Goal: Navigation & Orientation: Find specific page/section

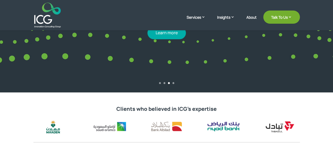
scroll to position [137, 0]
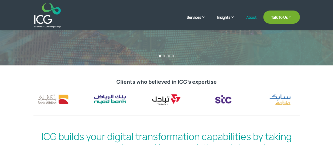
click at [250, 18] on link "About" at bounding box center [252, 21] width 10 height 12
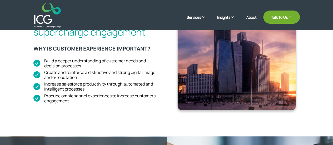
scroll to position [196, 0]
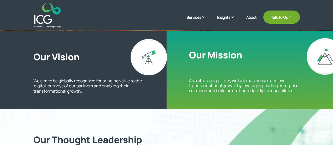
scroll to position [130, 0]
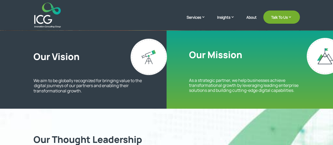
click at [235, 90] on p "As a strategic partner, we help businesses achieve transformational growth by l…" at bounding box center [244, 85] width 111 height 15
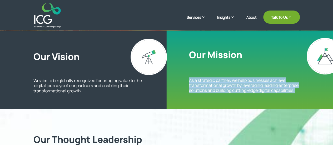
click at [235, 90] on p "As a strategic partner, we help businesses achieve transformational growth by l…" at bounding box center [244, 85] width 111 height 15
click at [231, 94] on div at bounding box center [231, 94] width 0 height 0
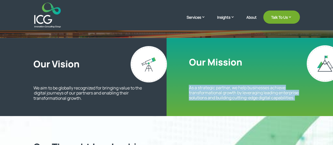
scroll to position [125, 0]
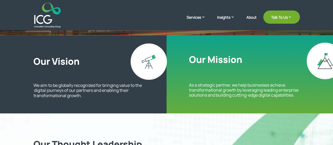
click at [117, 97] on p "We aim to be globally recognized for bringing value to the  digital journeys of…" at bounding box center [87, 90] width 109 height 15
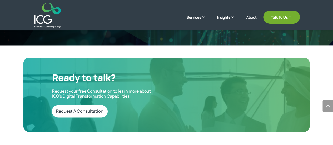
scroll to position [1314, 0]
